Goal: Task Accomplishment & Management: Manage account settings

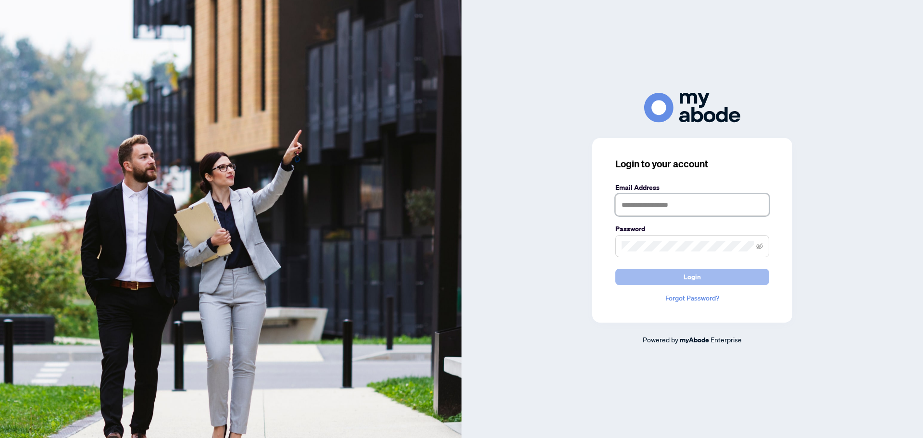
type input "**********"
click at [693, 273] on span "Login" at bounding box center [691, 276] width 17 height 15
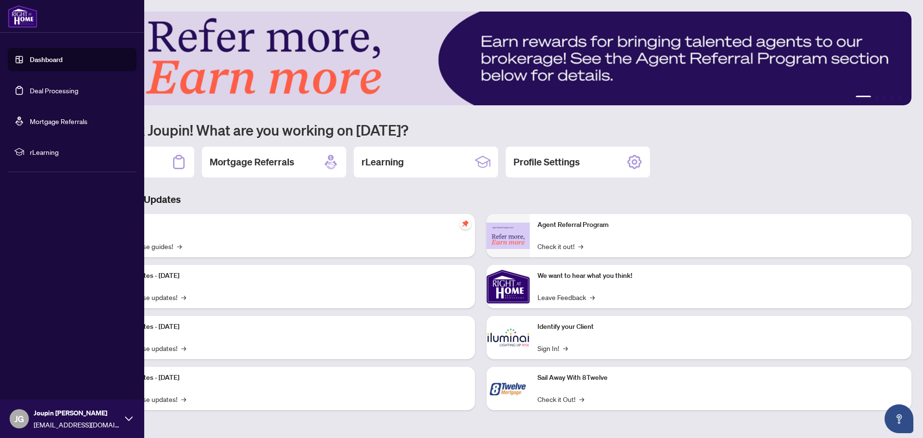
click at [42, 88] on link "Deal Processing" at bounding box center [54, 90] width 49 height 9
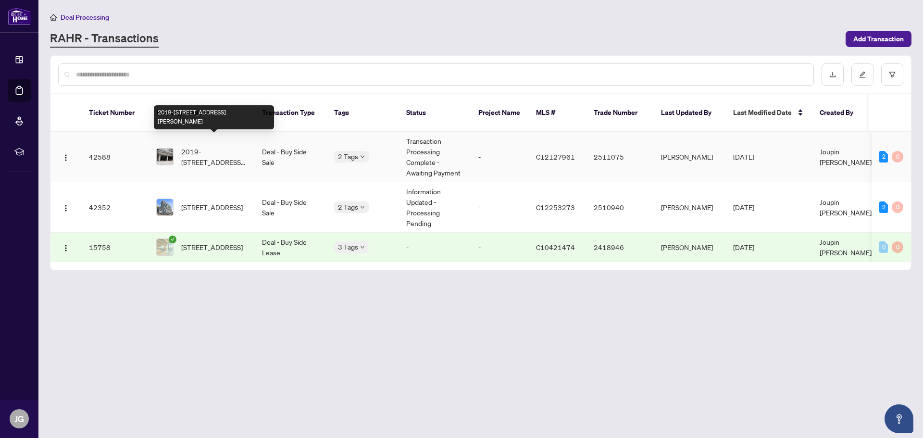
click at [214, 146] on span "2019-98 Lillian St, Toronto, Ontario M4S 0A5, Canada" at bounding box center [213, 156] width 65 height 21
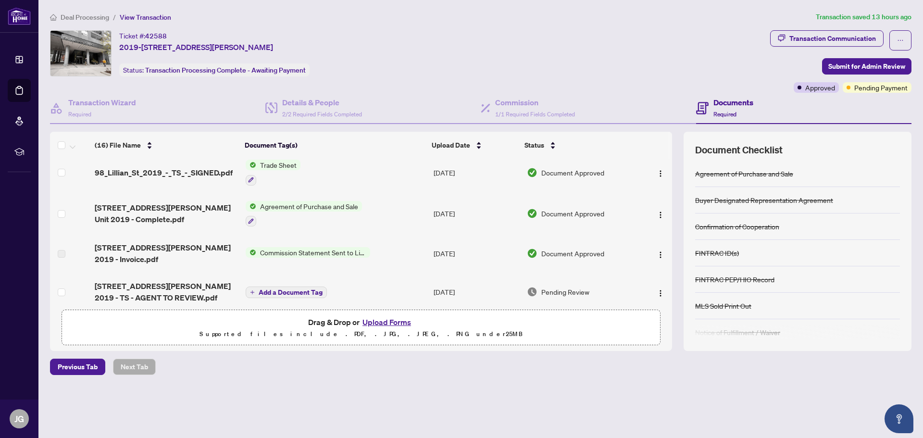
scroll to position [96, 0]
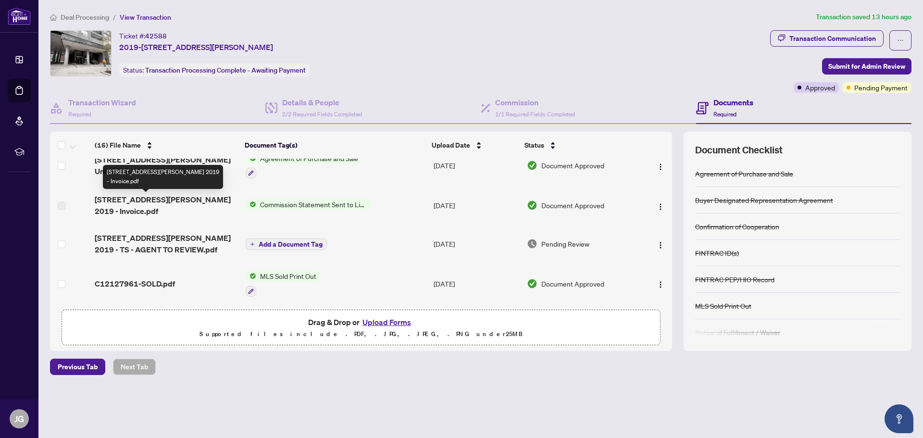
click at [175, 200] on span "98 Lillian St 2019 - Invoice.pdf" at bounding box center [166, 205] width 143 height 23
click at [107, 200] on span "98 Lillian St 2019 - Invoice.pdf" at bounding box center [166, 205] width 143 height 23
click at [299, 199] on span "Commission Statement Sent to Listing Brokerage" at bounding box center [313, 204] width 114 height 11
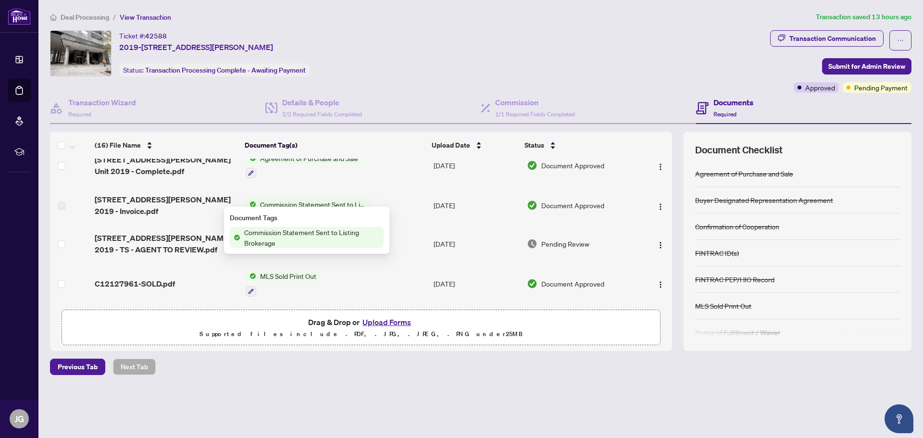
click at [302, 236] on span "Commission Statement Sent to Listing Brokerage" at bounding box center [311, 237] width 143 height 21
click at [463, 195] on td "Jul/23/2025" at bounding box center [476, 205] width 93 height 38
click at [60, 202] on label at bounding box center [62, 205] width 8 height 11
click at [128, 201] on span "98 Lillian St 2019 - Invoice.pdf" at bounding box center [166, 205] width 143 height 23
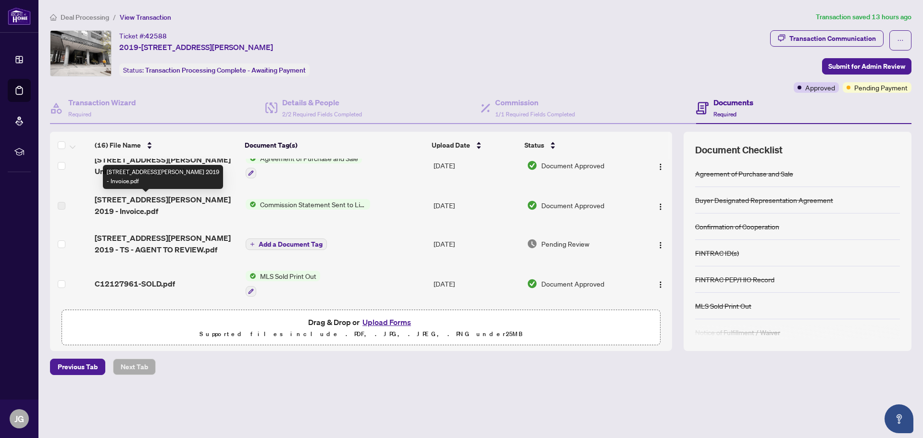
drag, startPoint x: 168, startPoint y: 197, endPoint x: 190, endPoint y: 195, distance: 21.8
click at [169, 197] on span "98 Lillian St 2019 - Invoice.pdf" at bounding box center [166, 205] width 143 height 23
click at [273, 203] on span "Commission Statement Sent to Listing Brokerage" at bounding box center [313, 204] width 114 height 11
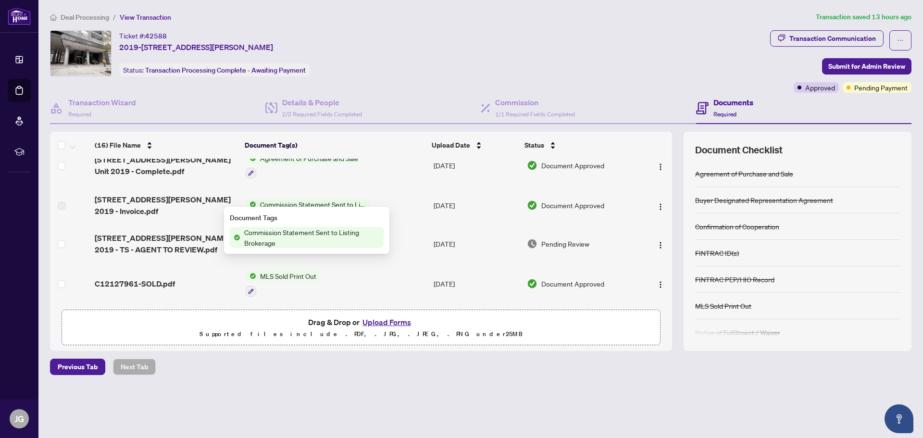
click at [327, 241] on span "Commission Statement Sent to Listing Brokerage" at bounding box center [311, 237] width 143 height 21
click at [574, 202] on span "Document Approved" at bounding box center [572, 205] width 63 height 11
click at [656, 203] on img "button" at bounding box center [660, 207] width 8 height 8
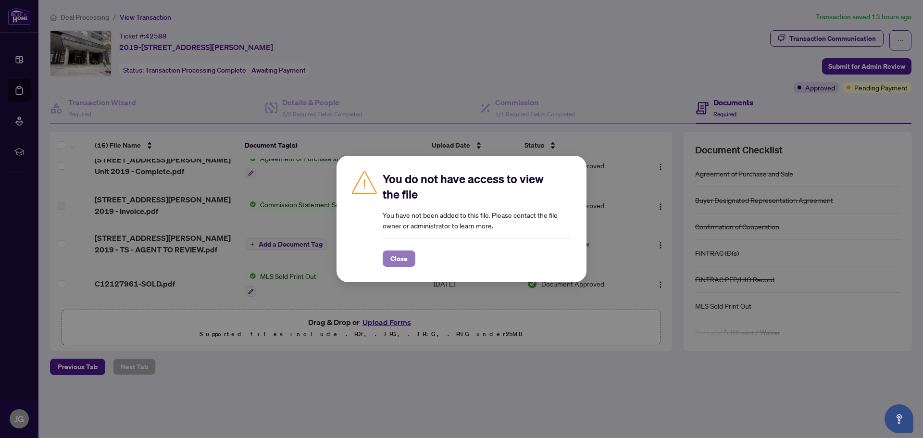
click at [402, 260] on span "Close" at bounding box center [398, 258] width 17 height 15
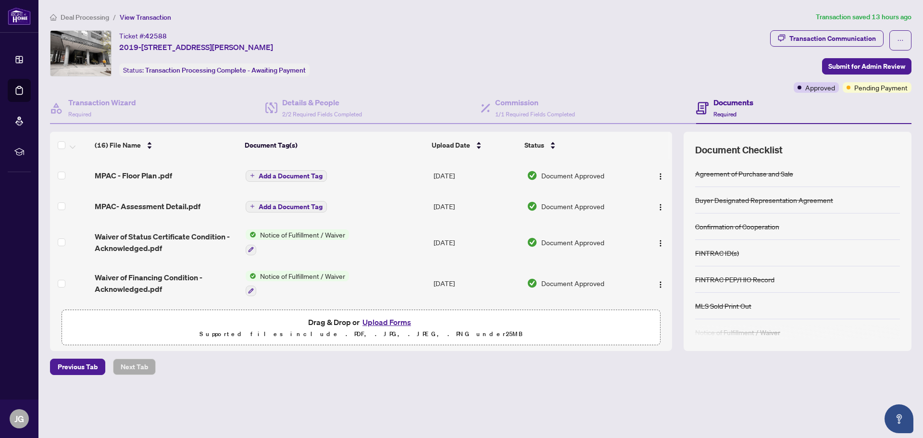
scroll to position [0, 0]
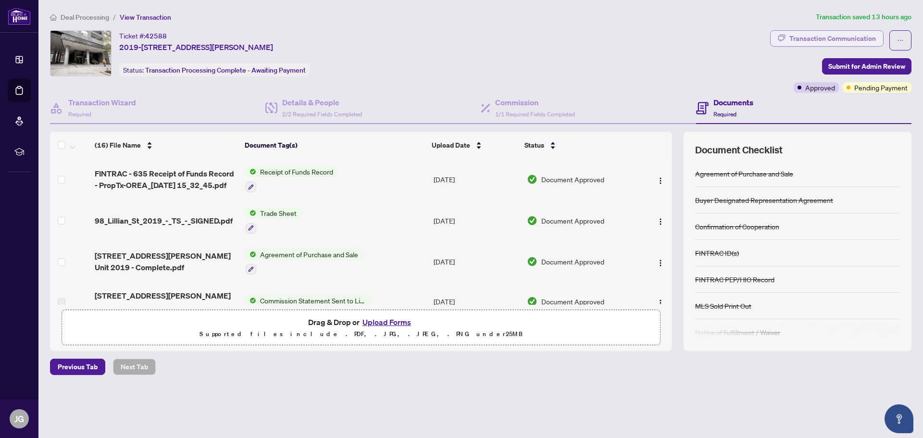
click at [811, 37] on div "Transaction Communication" at bounding box center [832, 38] width 87 height 15
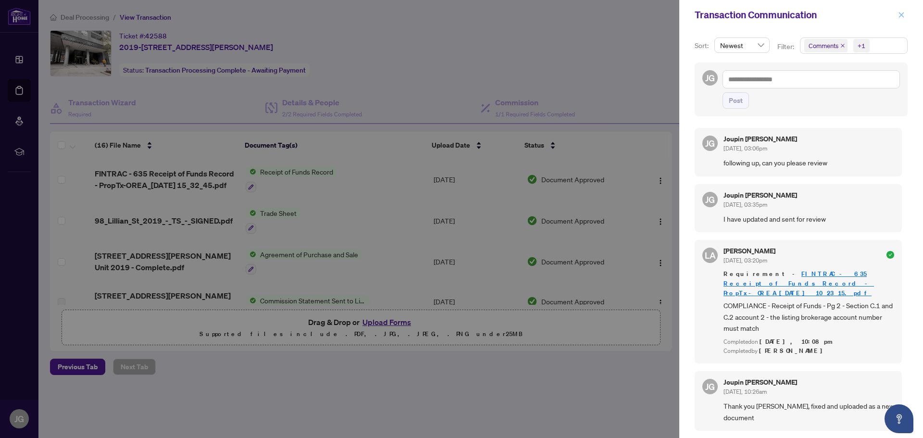
click at [902, 18] on span "button" at bounding box center [901, 14] width 7 height 15
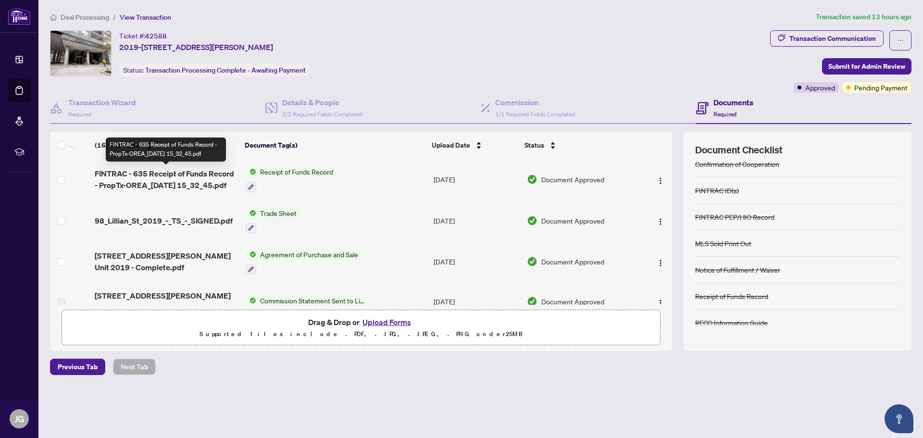
click at [191, 181] on span "FINTRAC - 635 Receipt of Funds Record - PropTx-OREA_2025-08-07 15_32_45.pdf" at bounding box center [166, 179] width 143 height 23
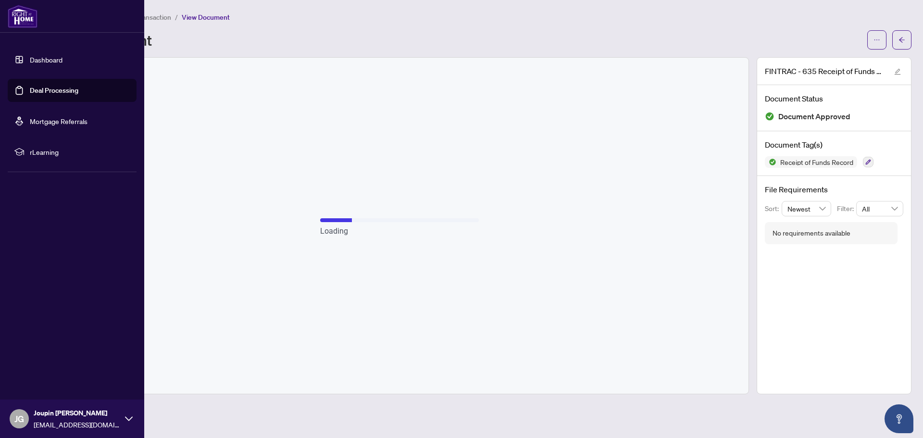
click at [58, 63] on link "Dashboard" at bounding box center [46, 59] width 33 height 9
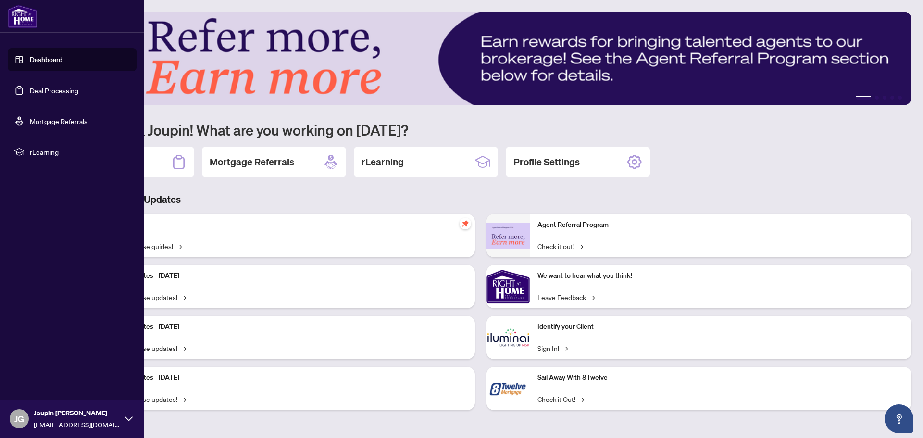
click at [75, 88] on link "Deal Processing" at bounding box center [54, 90] width 49 height 9
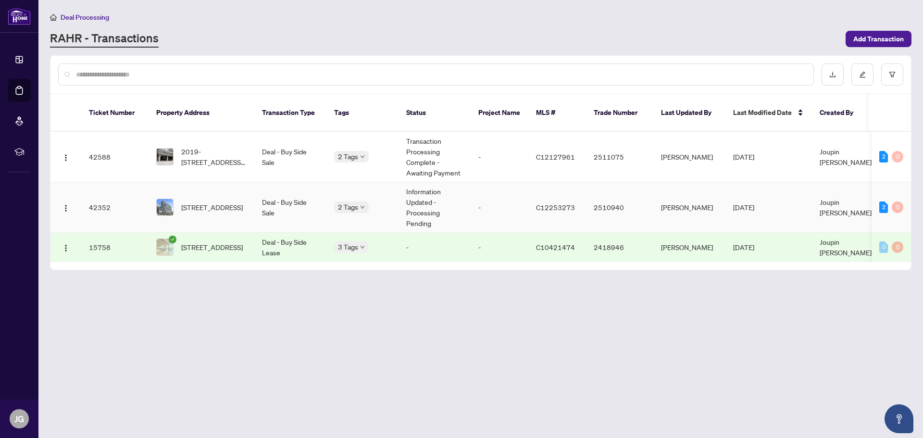
click at [435, 200] on td "Information Updated - Processing Pending" at bounding box center [434, 207] width 72 height 50
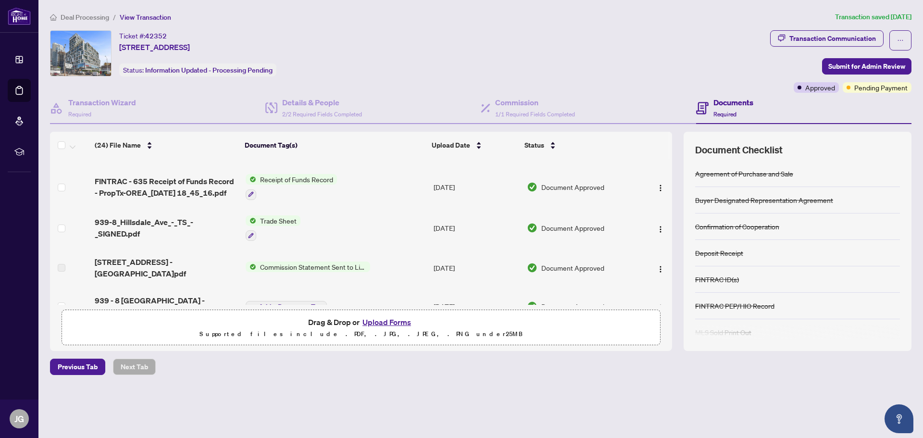
scroll to position [48, 0]
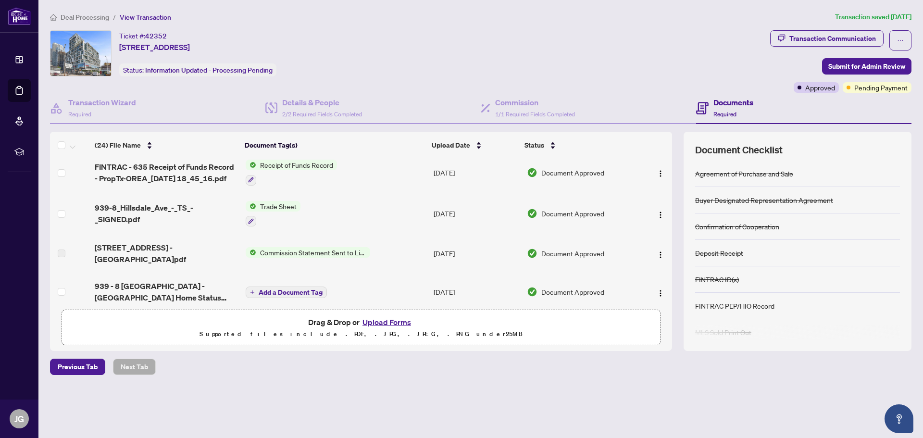
click at [339, 247] on span "Commission Statement Sent to Listing Brokerage" at bounding box center [313, 252] width 114 height 11
click at [585, 248] on span "Document Approved" at bounding box center [572, 253] width 63 height 11
click at [656, 254] on span "button" at bounding box center [660, 253] width 8 height 11
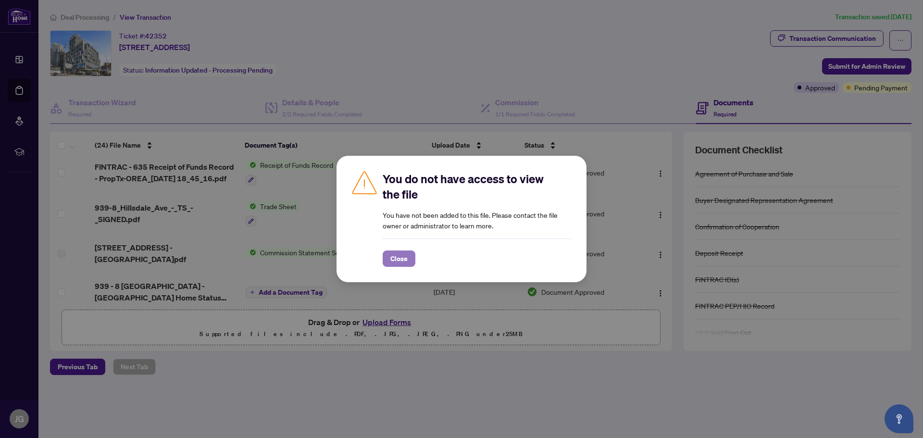
click at [406, 256] on button "Close" at bounding box center [399, 258] width 33 height 16
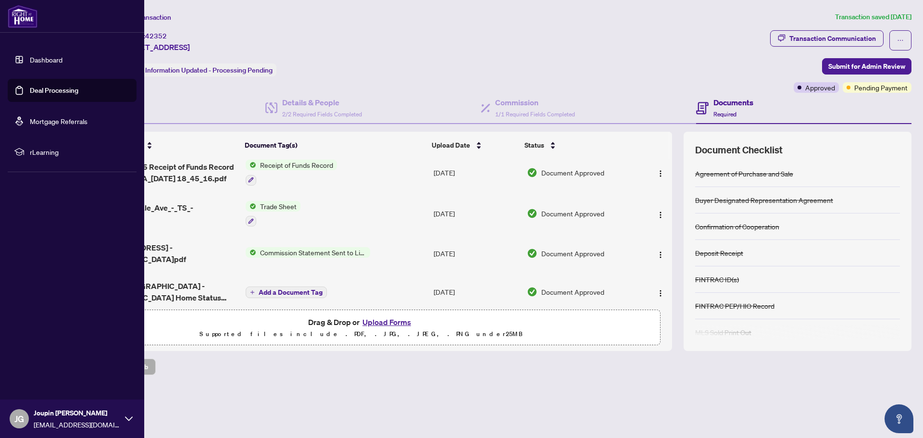
click at [49, 90] on link "Deal Processing" at bounding box center [54, 90] width 49 height 9
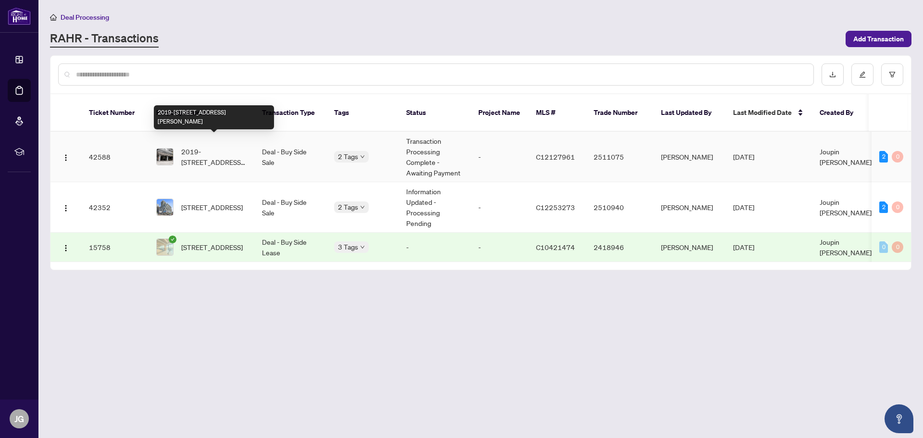
click at [226, 146] on span "2019-98 Lillian St, Toronto, Ontario M4S 0A5, Canada" at bounding box center [213, 156] width 65 height 21
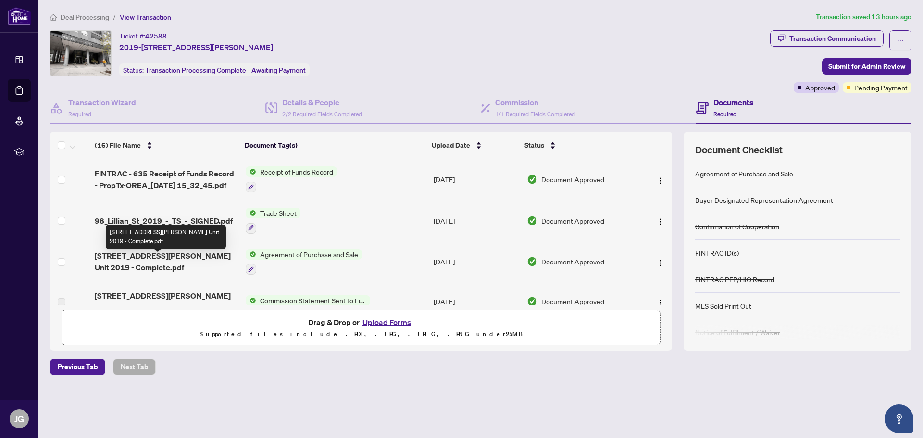
click at [197, 262] on span "98 Lillian St Unit 2019 - Complete.pdf" at bounding box center [166, 261] width 143 height 23
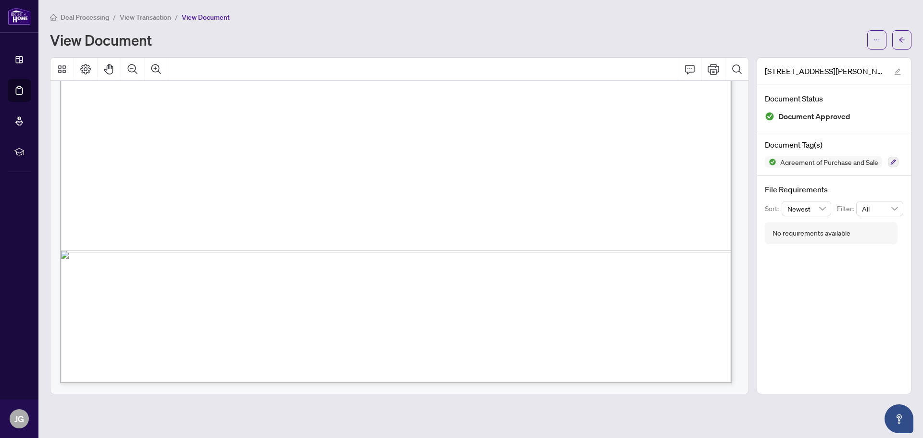
scroll to position [625, 0]
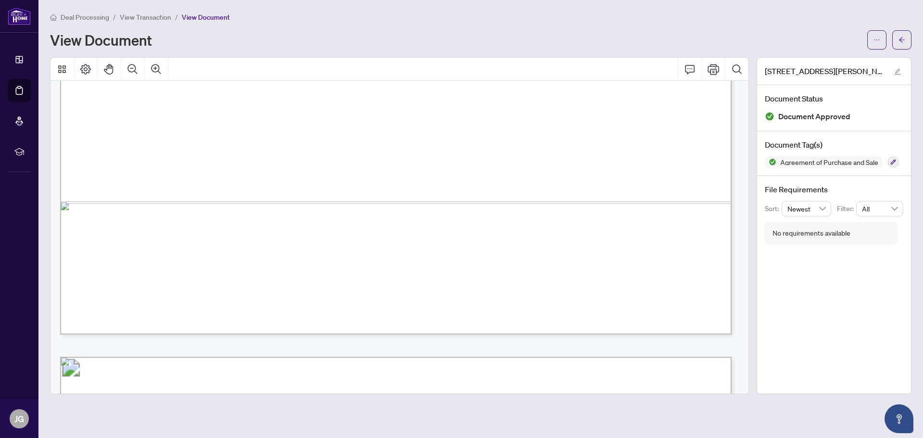
click at [639, 41] on div "View Document" at bounding box center [455, 39] width 811 height 15
